Goal: Task Accomplishment & Management: Complete application form

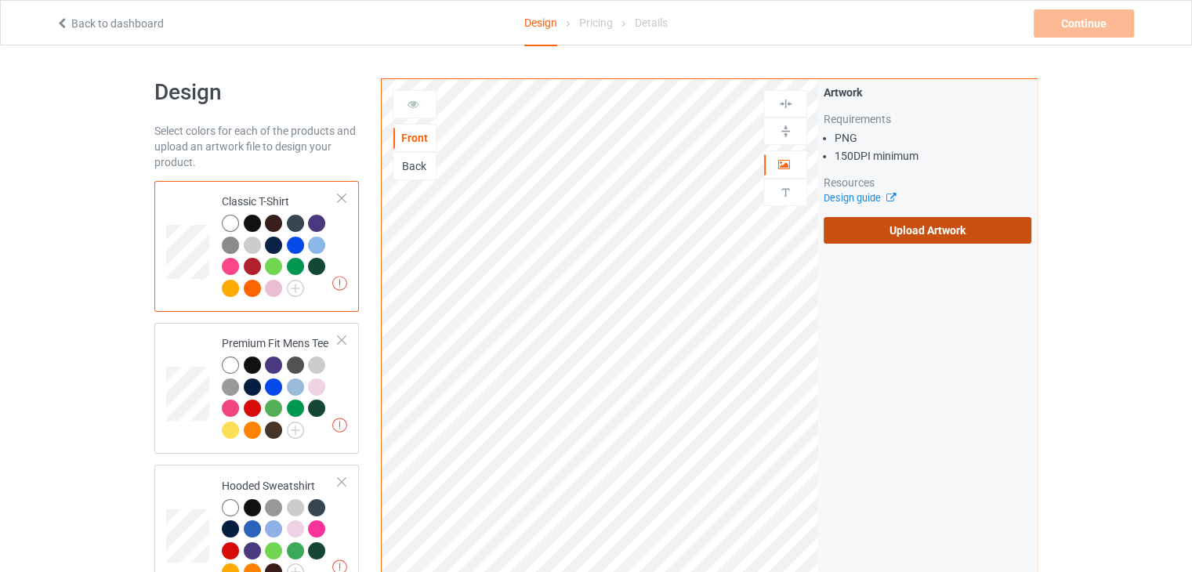
click at [848, 226] on label "Upload Artwork" at bounding box center [928, 230] width 208 height 27
click at [0, 0] on input "Upload Artwork" at bounding box center [0, 0] width 0 height 0
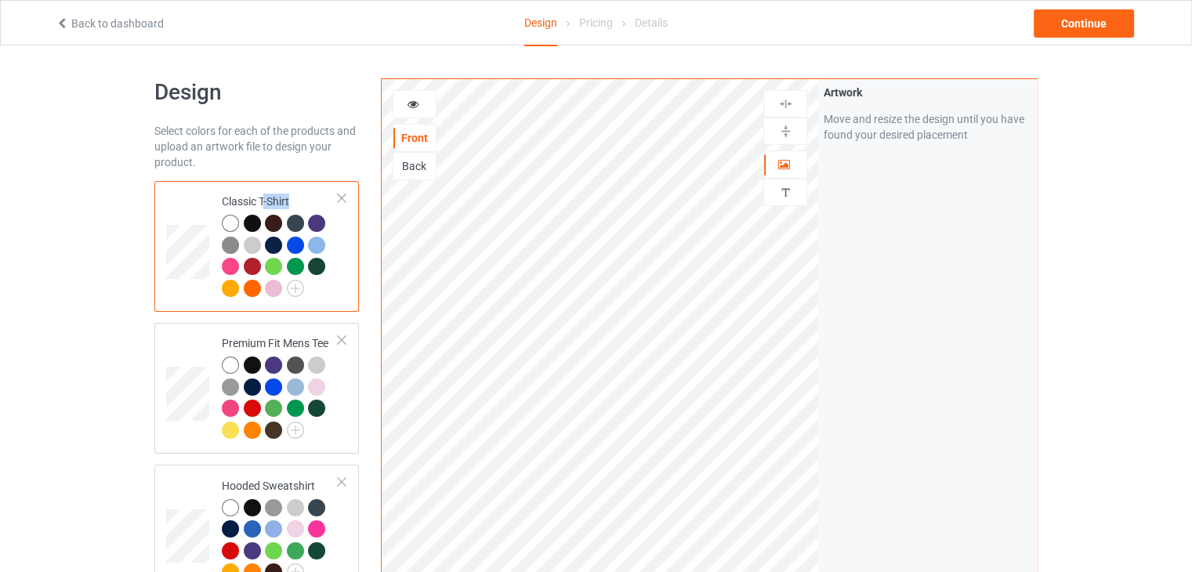
drag, startPoint x: 250, startPoint y: 220, endPoint x: 267, endPoint y: 201, distance: 25.0
click at [267, 201] on div "Classic T-Shirt" at bounding box center [280, 245] width 117 height 102
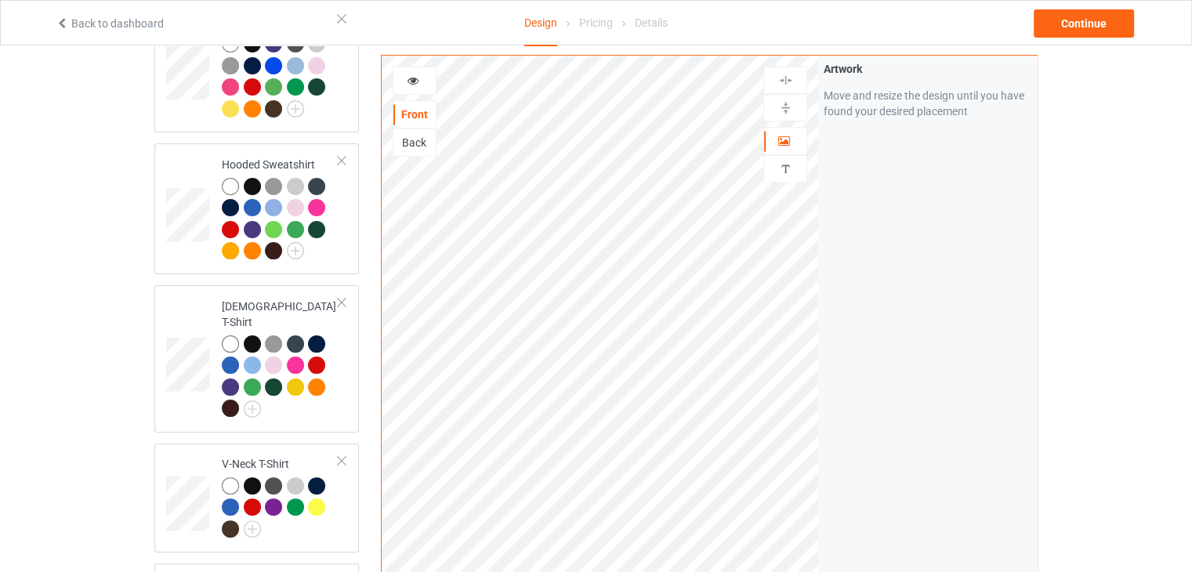
scroll to position [392, 0]
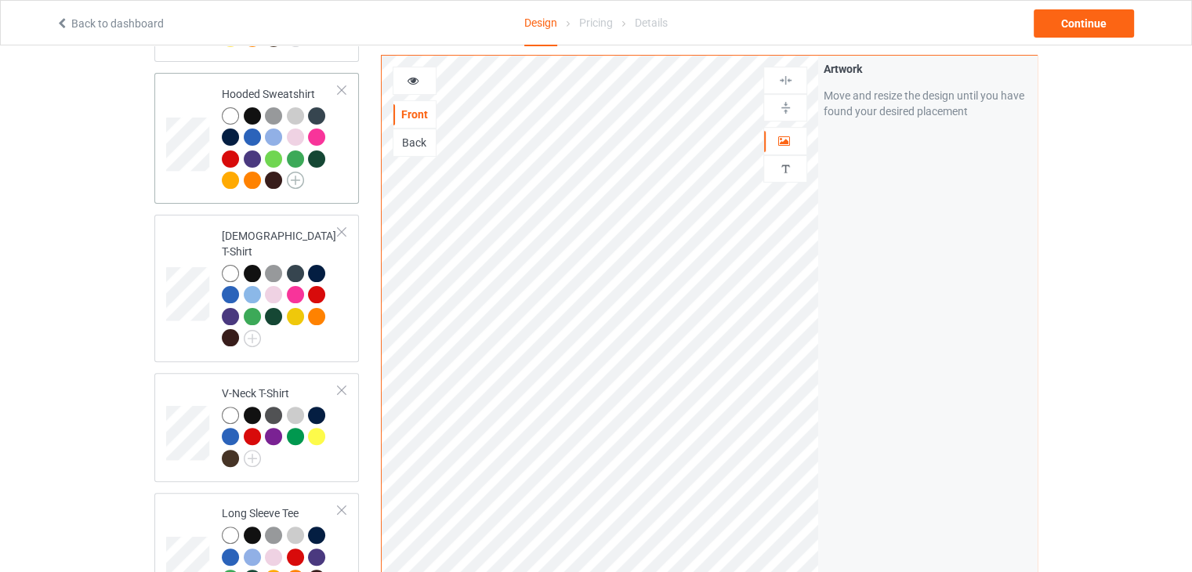
click at [294, 181] on img at bounding box center [295, 180] width 17 height 17
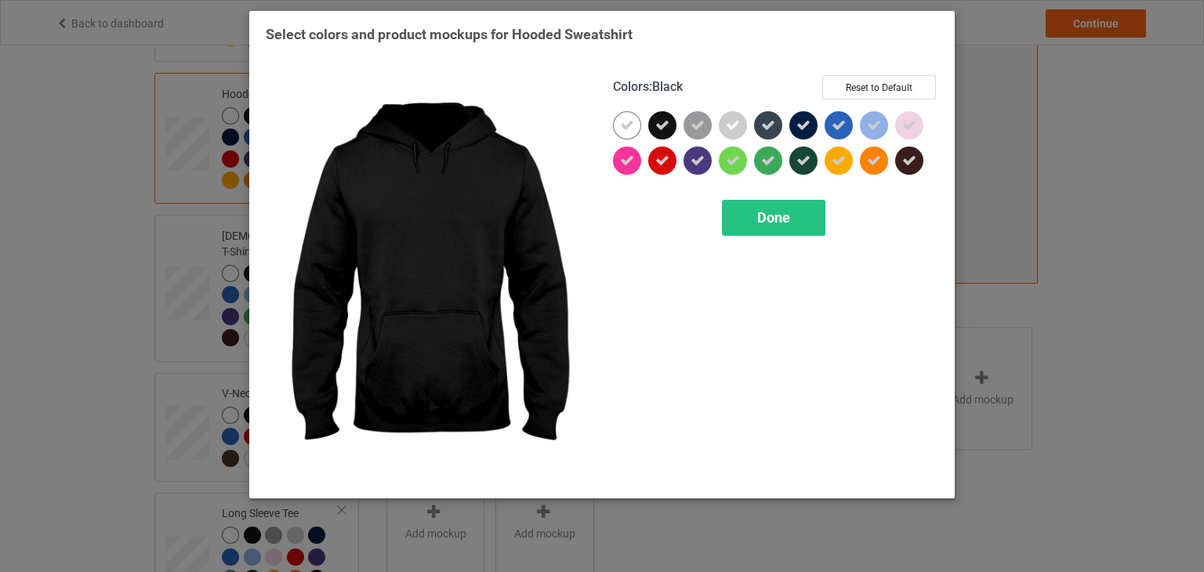
click at [666, 123] on icon at bounding box center [662, 125] width 14 height 14
click at [666, 123] on div at bounding box center [662, 125] width 28 height 28
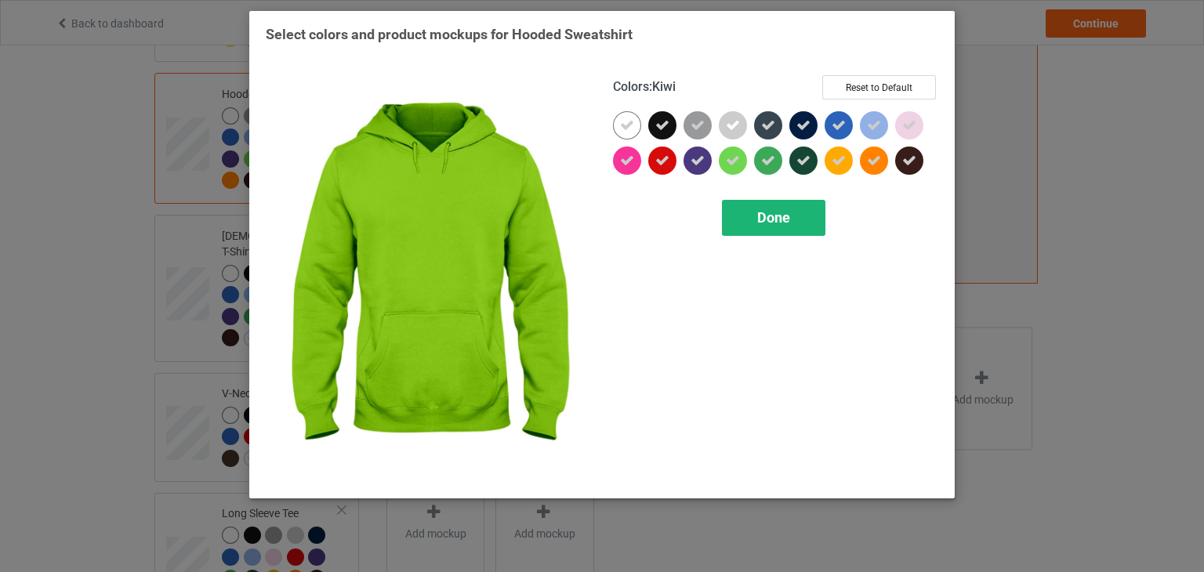
click at [789, 220] on span "Done" at bounding box center [773, 217] width 33 height 16
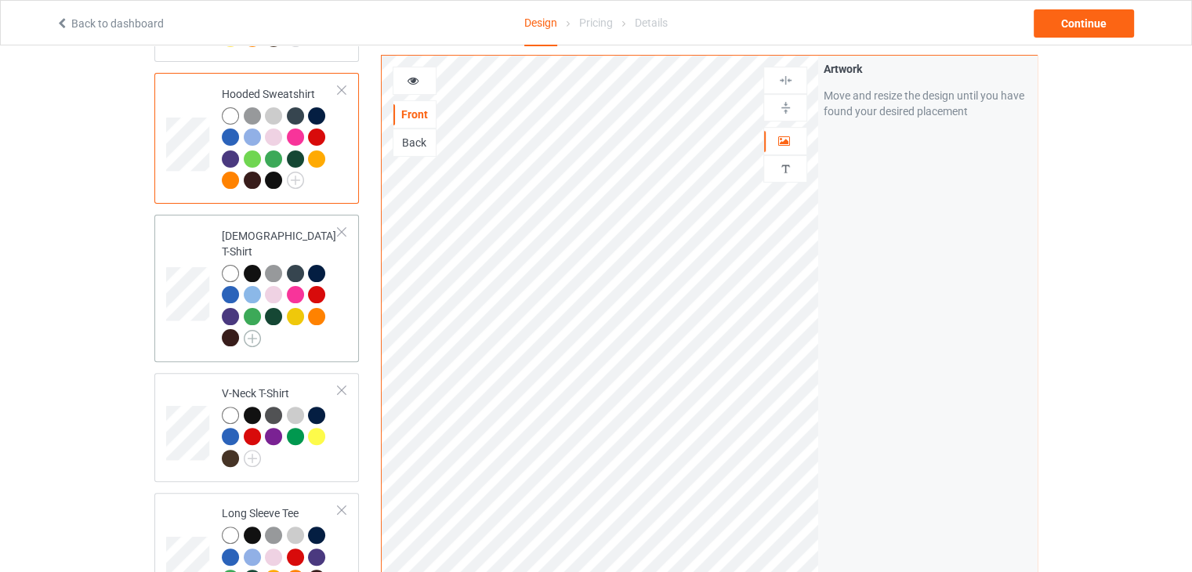
click at [249, 330] on img at bounding box center [252, 338] width 17 height 17
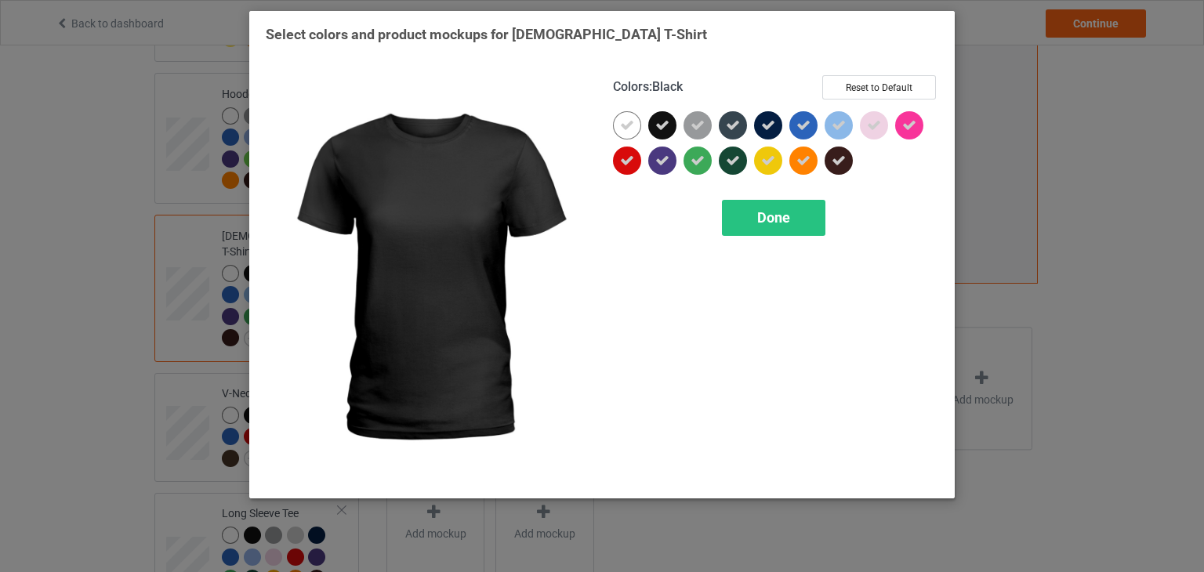
click at [655, 128] on icon at bounding box center [662, 125] width 14 height 14
click at [655, 128] on div at bounding box center [662, 125] width 28 height 28
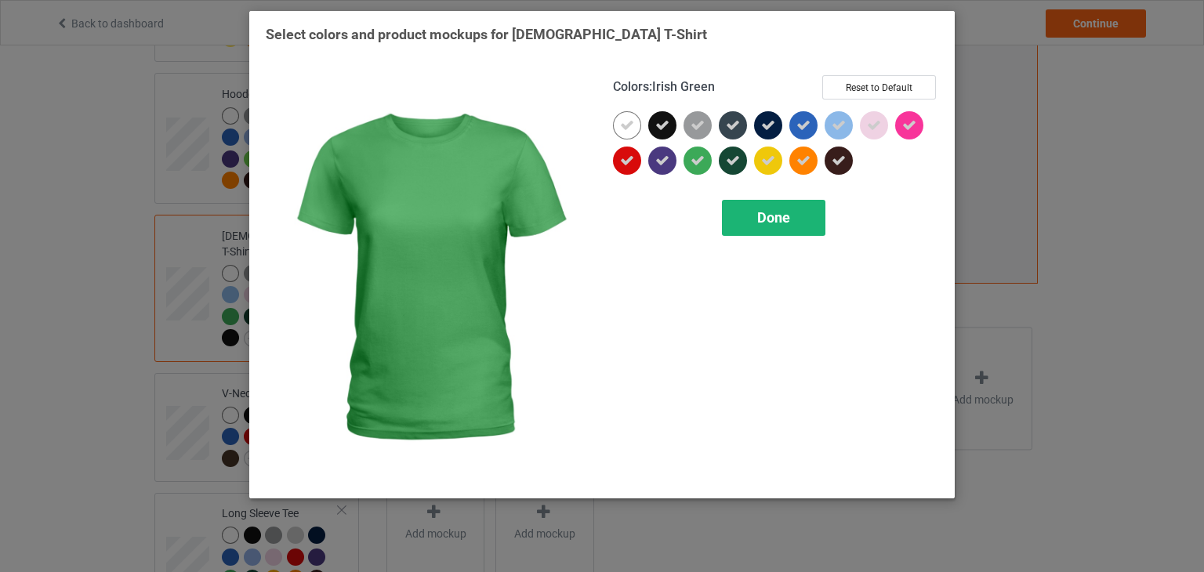
click at [746, 217] on div "Done" at bounding box center [773, 218] width 103 height 36
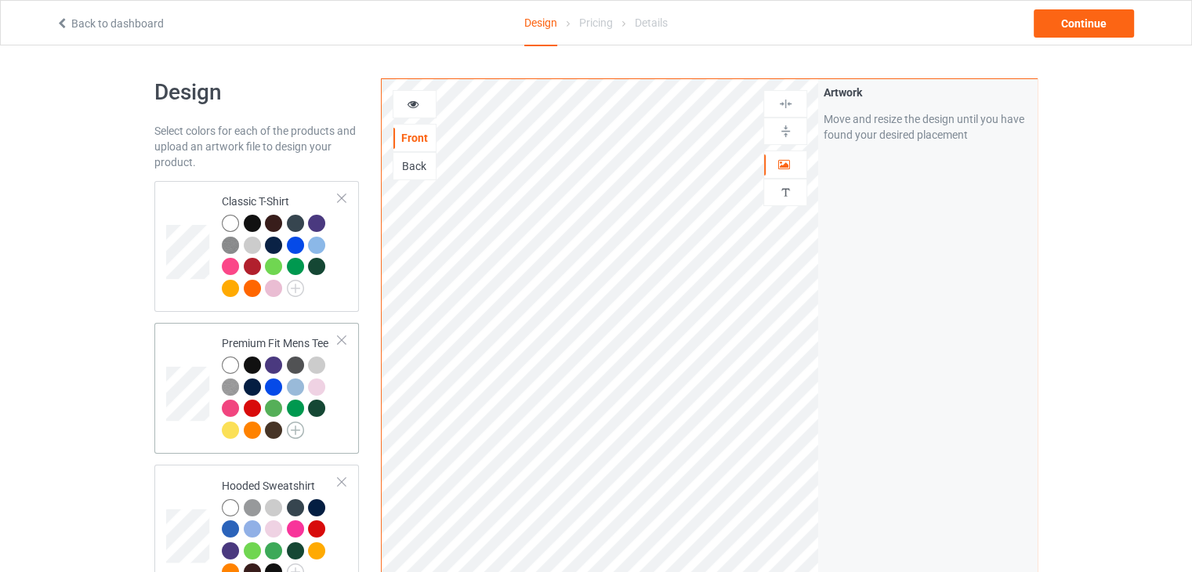
click at [295, 433] on img at bounding box center [295, 430] width 17 height 17
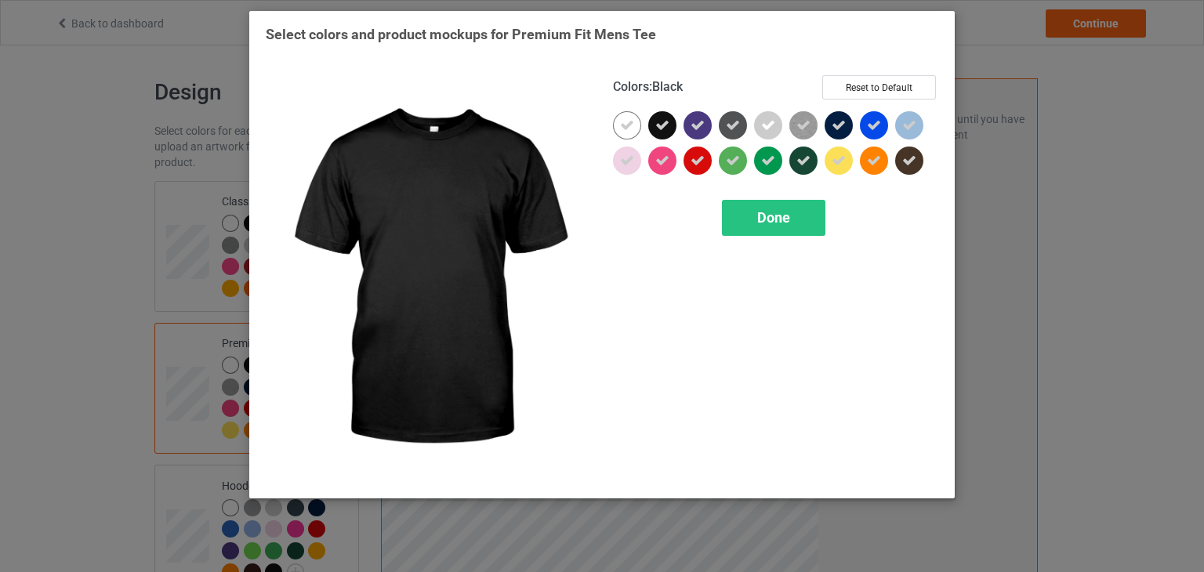
click at [666, 124] on icon at bounding box center [662, 125] width 14 height 14
click at [666, 124] on div at bounding box center [662, 125] width 28 height 28
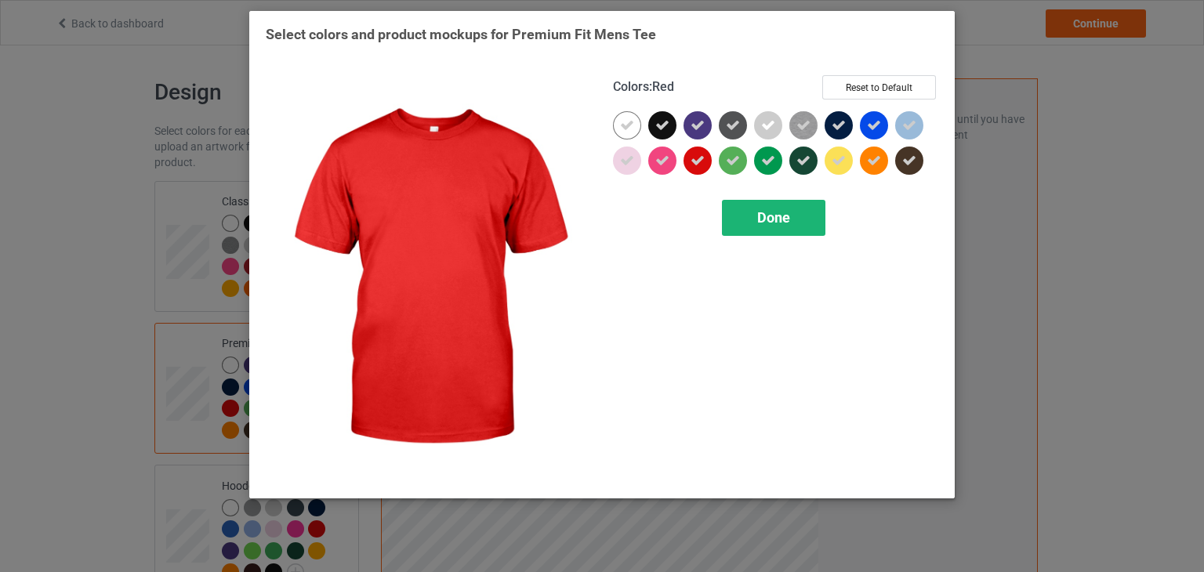
click at [749, 215] on div "Done" at bounding box center [773, 218] width 103 height 36
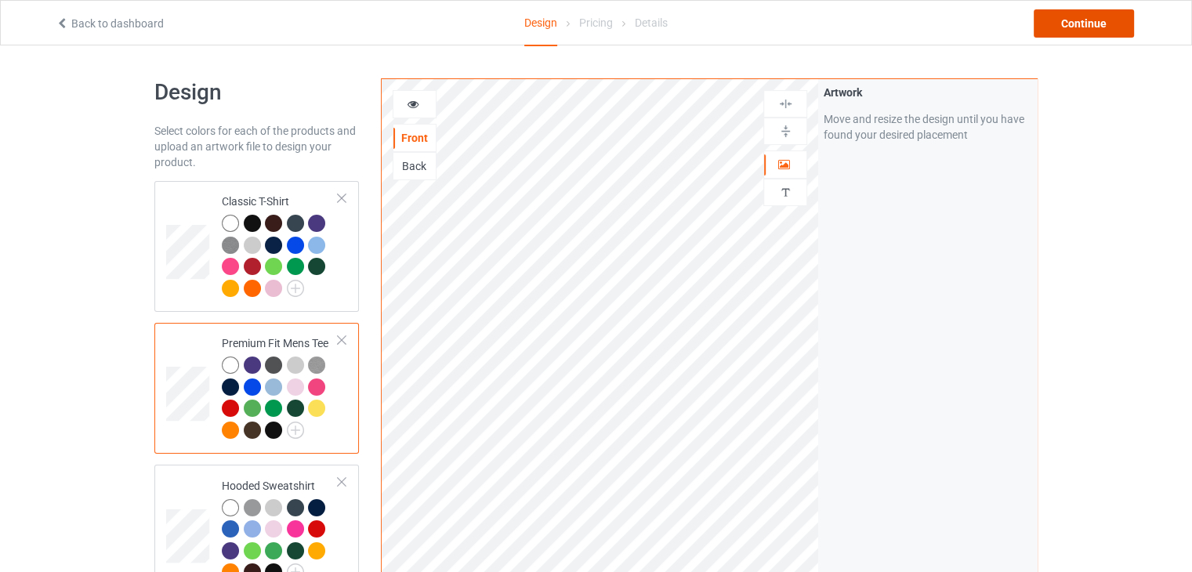
click at [1078, 24] on div "Continue" at bounding box center [1084, 23] width 100 height 28
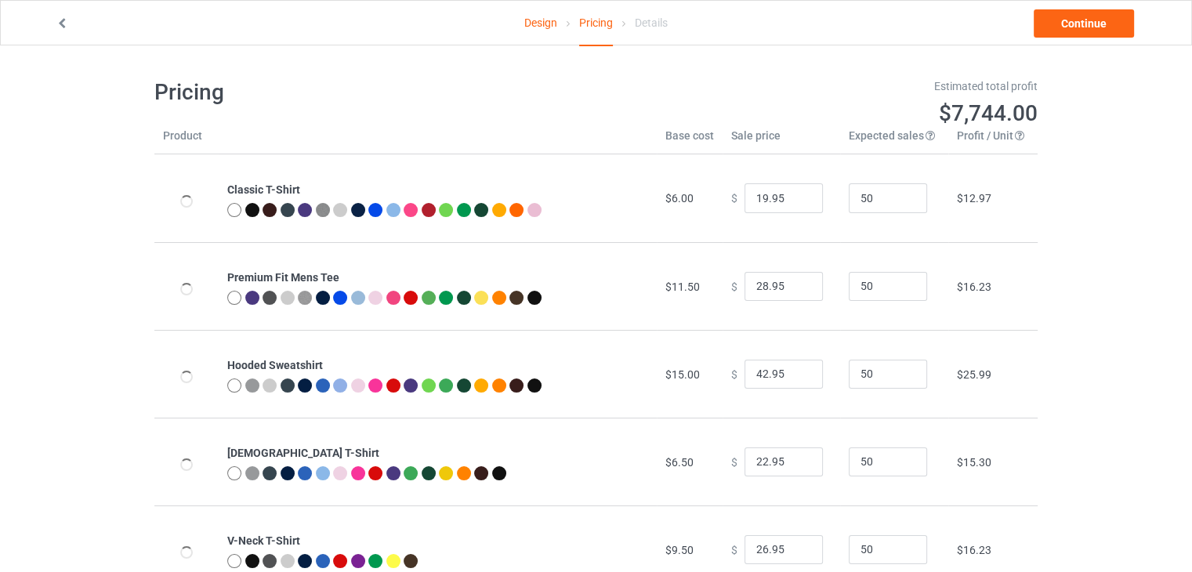
click at [1076, 43] on div "Design Pricing Details Continue" at bounding box center [596, 23] width 1103 height 44
click at [1074, 31] on link "Continue" at bounding box center [1084, 23] width 100 height 28
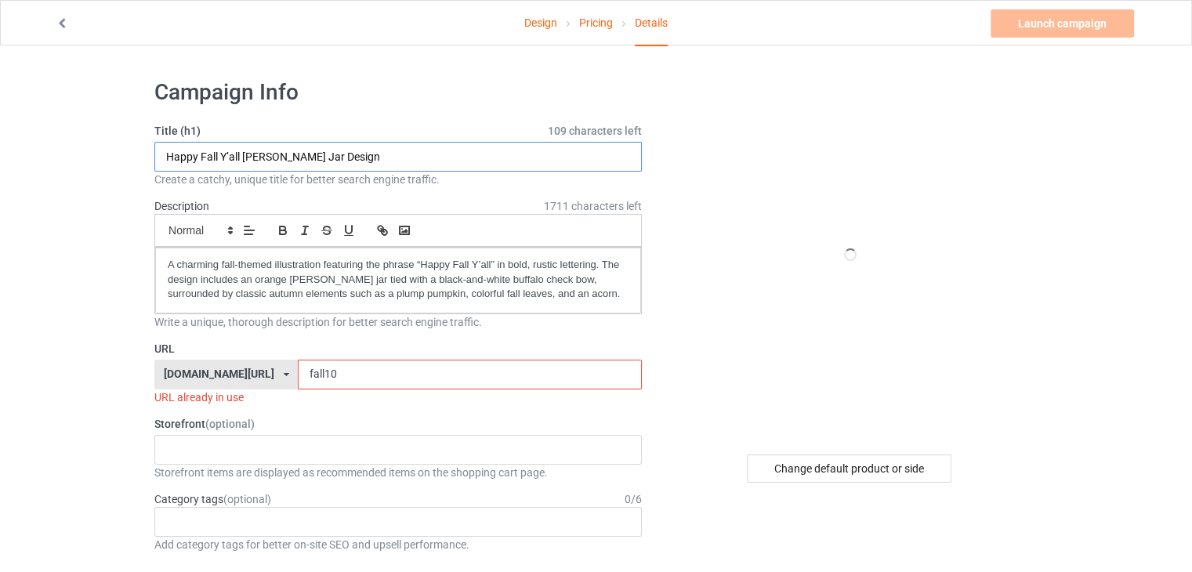
click at [419, 158] on input "Happy Fall Y’all [PERSON_NAME] Jar Design" at bounding box center [398, 157] width 488 height 30
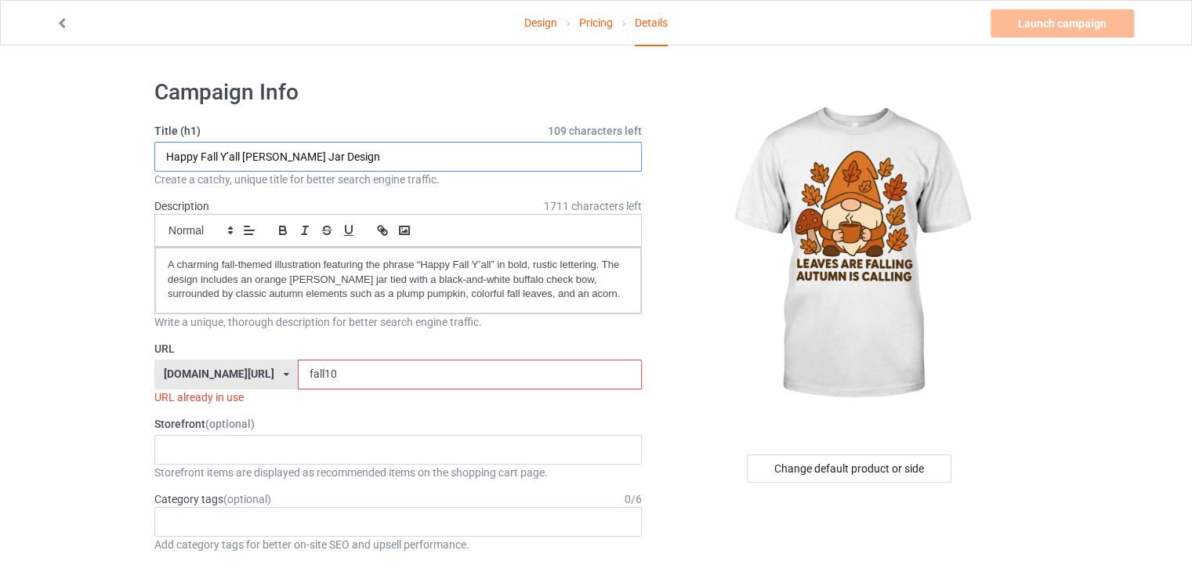
click at [419, 158] on input "Happy Fall Y’all [PERSON_NAME] Jar Design" at bounding box center [398, 157] width 488 height 30
paste input "Leaves Are Falling, Autumn Is Calling"
type input "Leaves Are Falling, Autumn Is Calling"
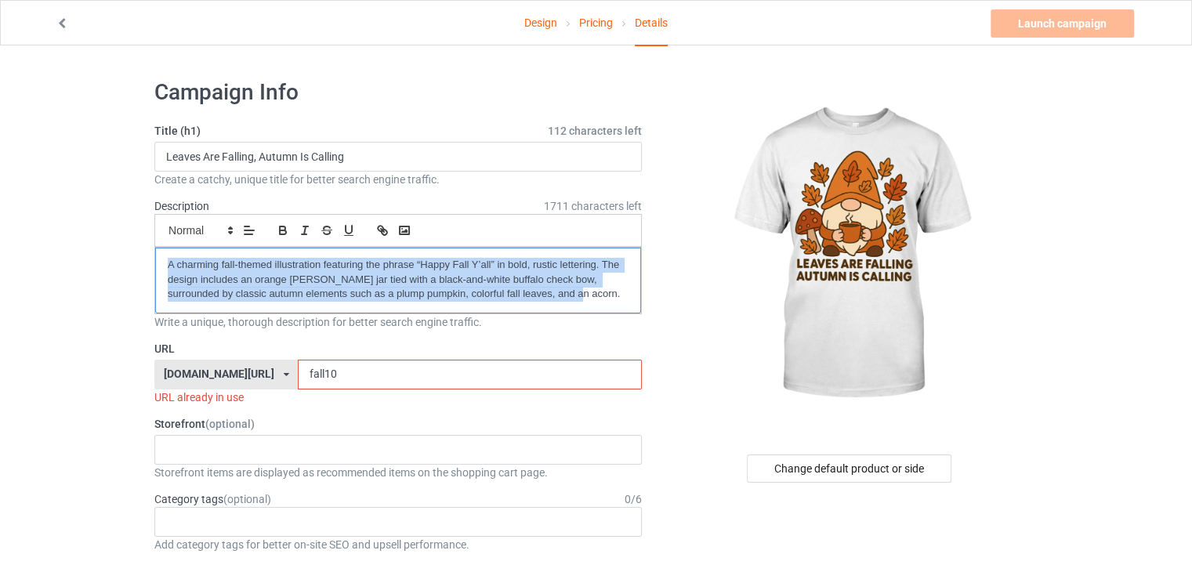
drag, startPoint x: 562, startPoint y: 297, endPoint x: 0, endPoint y: 233, distance: 565.8
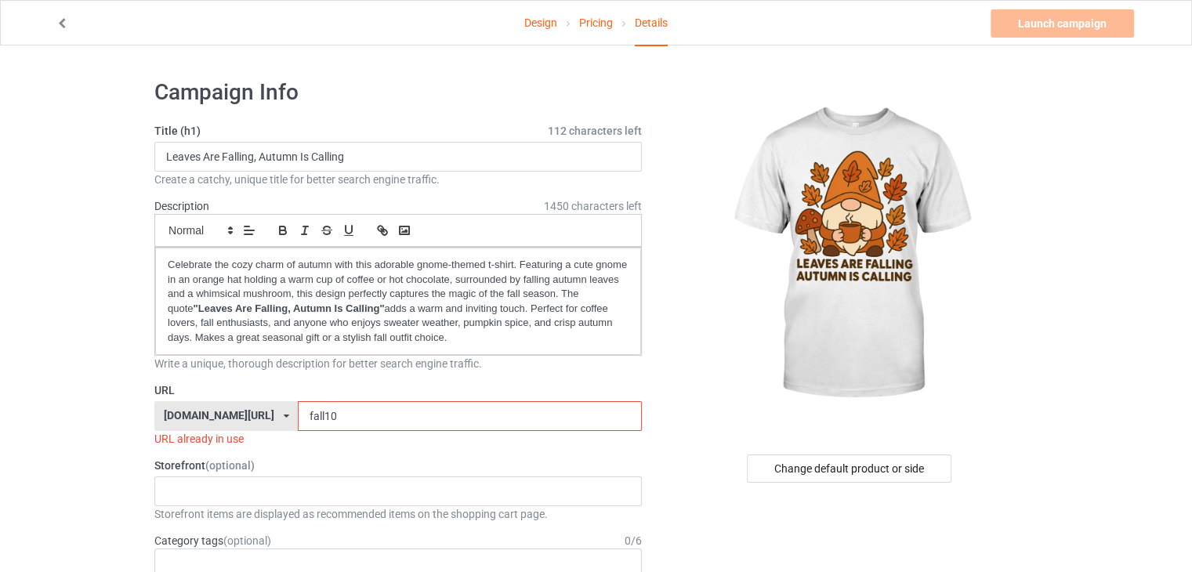
click at [332, 420] on input "fall10" at bounding box center [469, 416] width 343 height 30
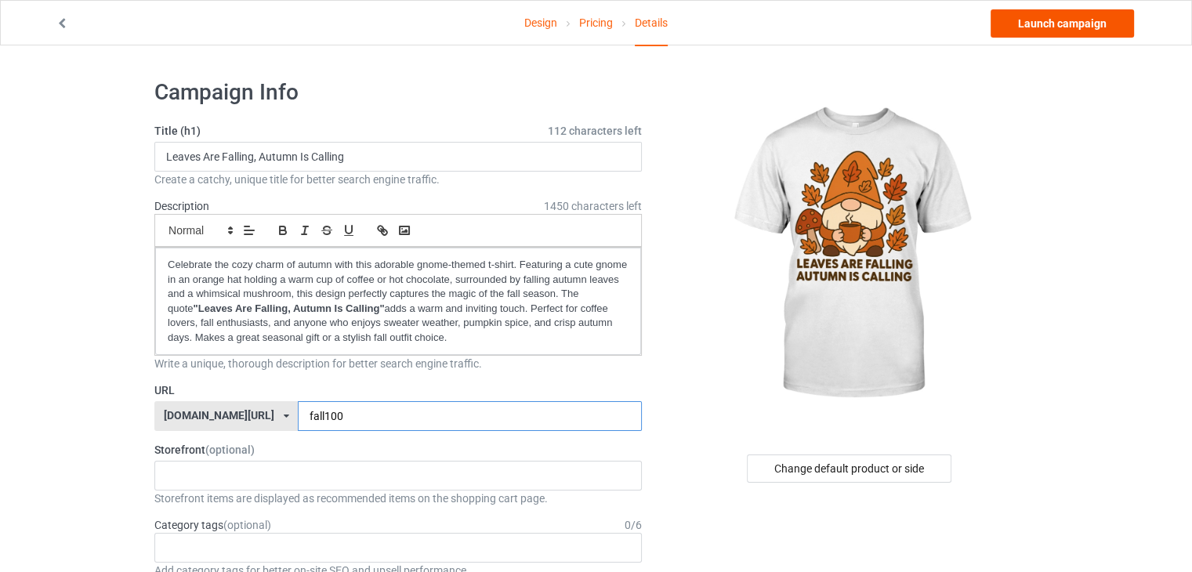
type input "fall100"
click at [1063, 24] on link "Launch campaign" at bounding box center [1062, 23] width 143 height 28
